Goal: Information Seeking & Learning: Learn about a topic

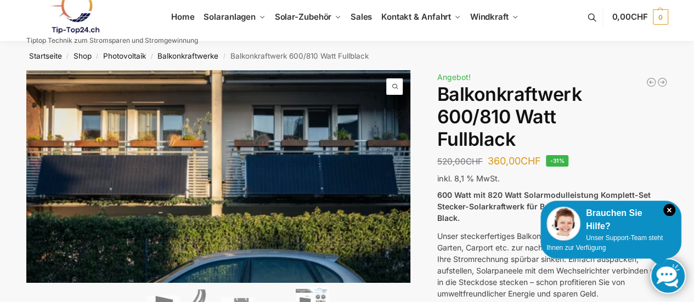
scroll to position [9, 0]
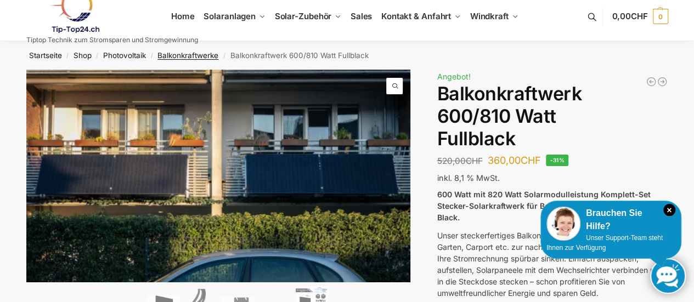
click at [200, 53] on link "Balkonkraftwerke" at bounding box center [188, 55] width 61 height 9
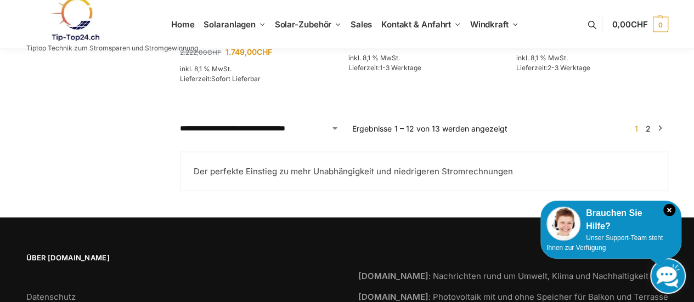
scroll to position [1140, 0]
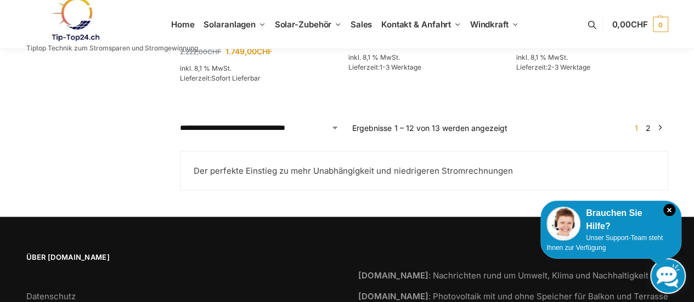
click at [649, 132] on link "2" at bounding box center [648, 127] width 10 height 9
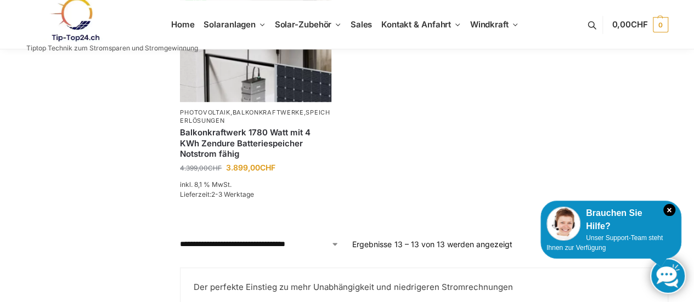
scroll to position [292, 0]
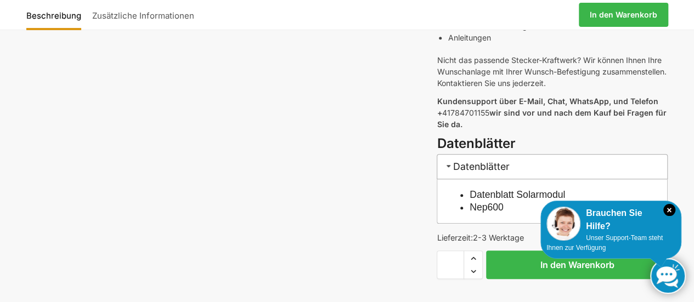
scroll to position [468, 0]
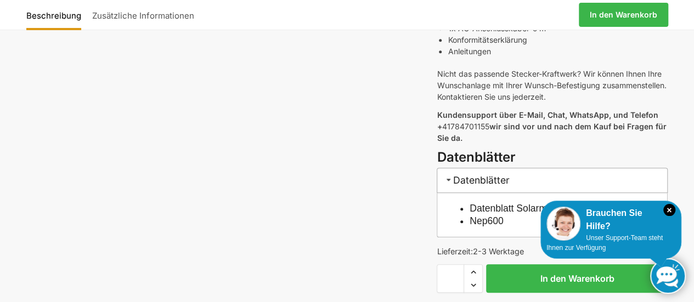
click at [517, 203] on link "Datenblatt Solarmodul" at bounding box center [517, 208] width 95 height 11
